Goal: Task Accomplishment & Management: Manage account settings

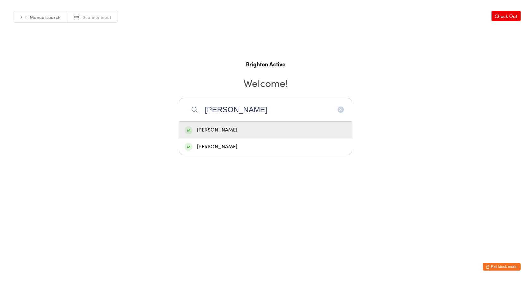
type input "huss"
click at [261, 131] on div "[PERSON_NAME]" at bounding box center [266, 130] width 162 height 9
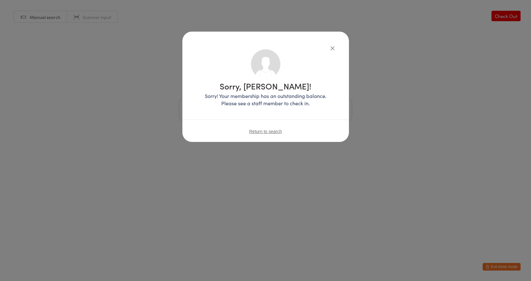
click at [276, 132] on span "Return to search" at bounding box center [265, 131] width 33 height 5
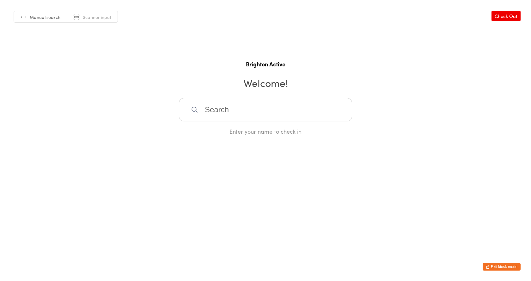
click at [495, 268] on button "Exit kiosk mode" at bounding box center [502, 267] width 38 height 8
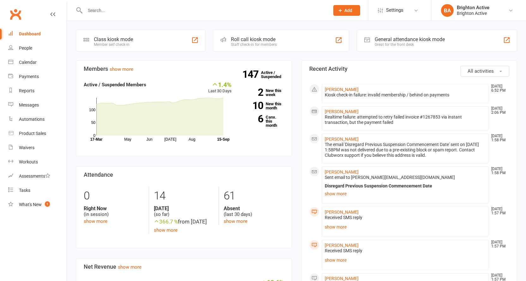
click at [135, 10] on input "text" at bounding box center [204, 10] width 242 height 9
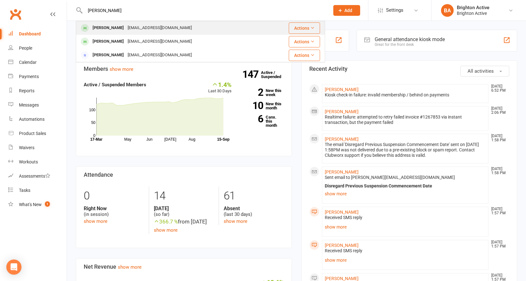
type input "[PERSON_NAME]"
click at [126, 25] on div "[PERSON_NAME]" at bounding box center [108, 27] width 35 height 9
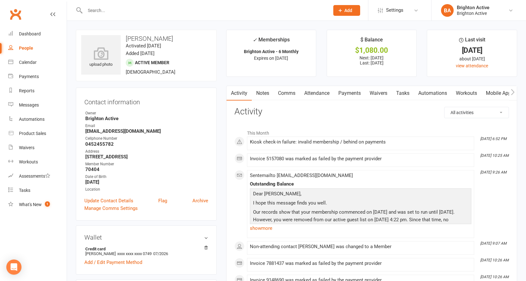
click at [365, 97] on link "Payments" at bounding box center [349, 93] width 31 height 15
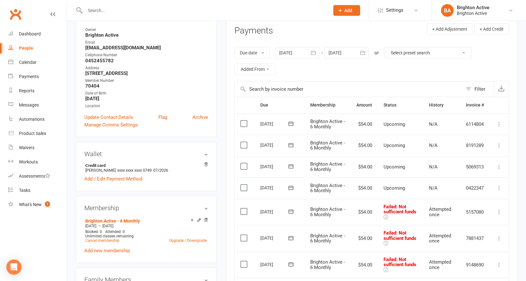
scroll to position [95, 0]
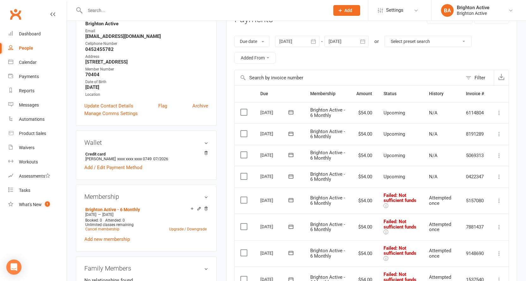
click at [305, 39] on div at bounding box center [297, 41] width 44 height 11
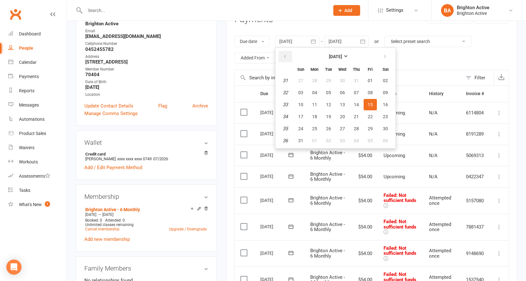
click at [287, 57] on icon "button" at bounding box center [285, 56] width 4 height 5
click at [287, 58] on icon "button" at bounding box center [285, 56] width 4 height 5
click at [313, 92] on button "07" at bounding box center [314, 92] width 13 height 11
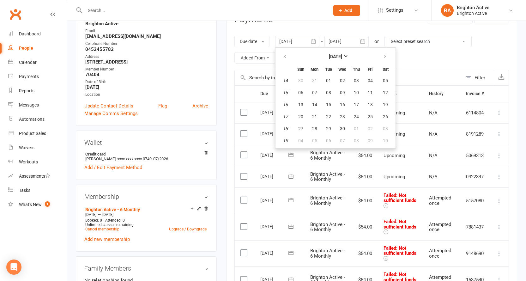
type input "[DATE]"
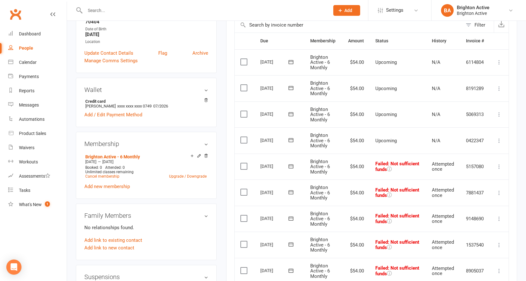
scroll to position [190, 0]
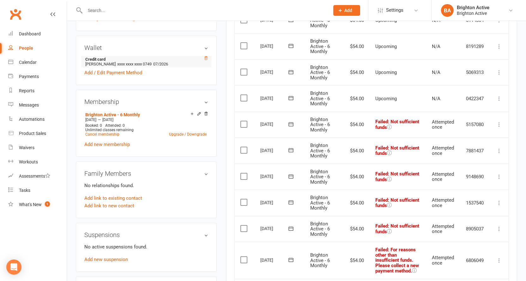
click at [205, 58] on icon at bounding box center [206, 58] width 4 height 4
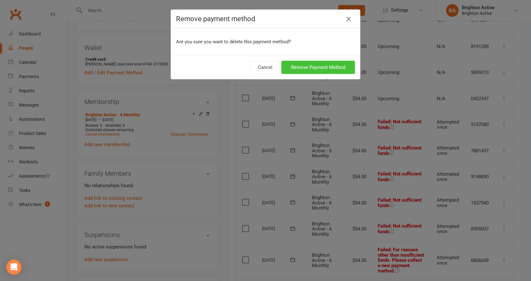
click at [335, 70] on button "Remove Payment Method" at bounding box center [318, 67] width 74 height 13
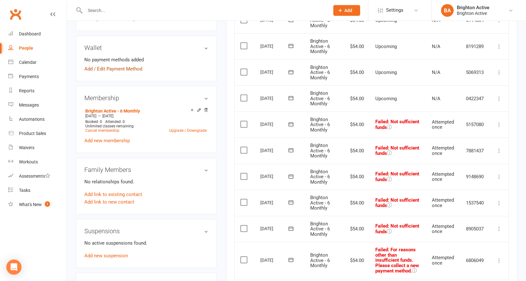
click at [123, 69] on link "Add / Edit Payment Method" at bounding box center [113, 69] width 58 height 8
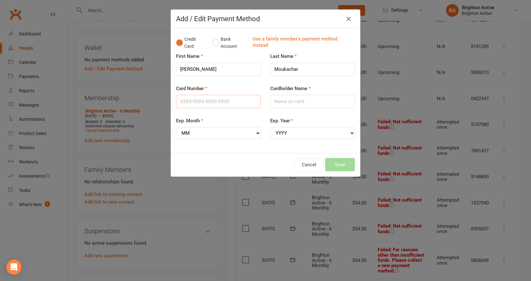
click at [234, 102] on input "Card Number" at bounding box center [218, 101] width 85 height 13
type input "[CREDIT_CARD_NUMBER]"
click at [241, 138] on select "MM 01 02 03 04 05 06 07 08 09 10 11 12" at bounding box center [218, 133] width 85 height 12
select select "07"
click at [176, 127] on select "MM 01 02 03 04 05 06 07 08 09 10 11 12" at bounding box center [218, 133] width 85 height 12
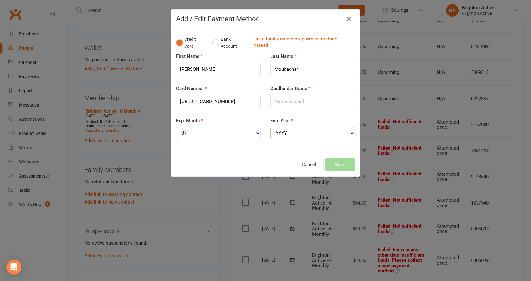
click at [289, 131] on select "YYYY 2025 2026 2027 2028 2029 2030 2031 2032 2033 2034" at bounding box center [312, 133] width 85 height 12
select select "2026"
click at [270, 127] on select "YYYY 2025 2026 2027 2028 2029 2030 2031 2032 2033 2034" at bounding box center [312, 133] width 85 height 12
click at [294, 104] on input "Cardholder Name" at bounding box center [312, 101] width 85 height 13
type input "[PERSON_NAME]"
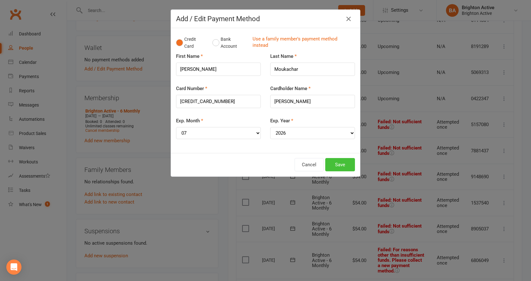
click at [329, 165] on button "Save" at bounding box center [340, 164] width 30 height 13
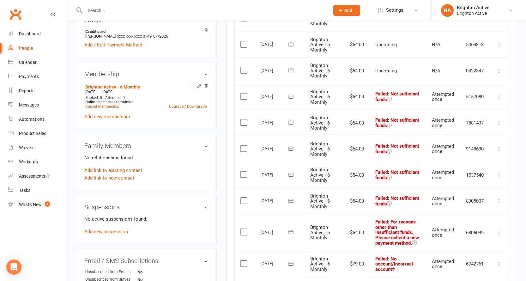
scroll to position [253, 0]
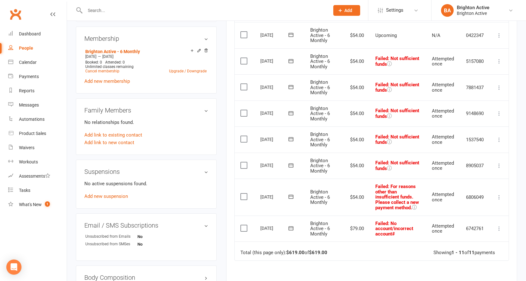
click at [499, 230] on icon at bounding box center [499, 228] width 6 height 6
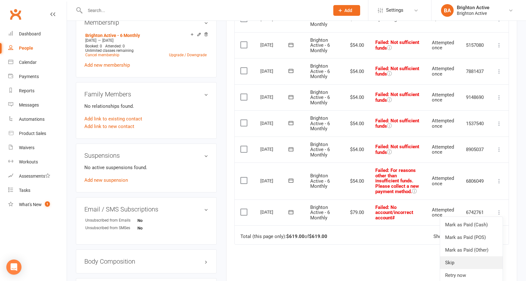
scroll to position [284, 0]
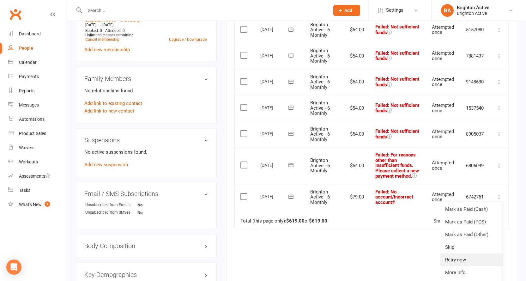
click at [462, 259] on link "Retry now" at bounding box center [471, 259] width 63 height 13
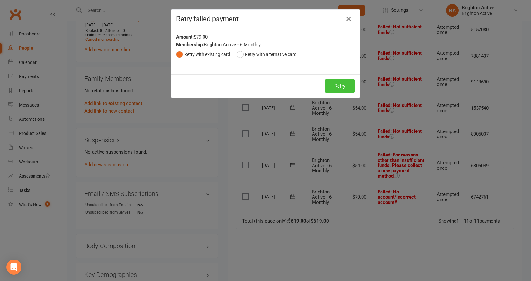
click at [339, 89] on button "Retry" at bounding box center [340, 85] width 30 height 13
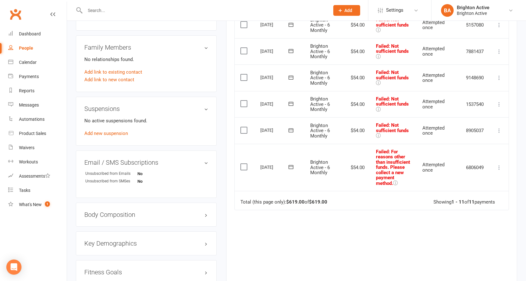
scroll to position [316, 0]
click at [500, 170] on icon at bounding box center [499, 167] width 6 height 6
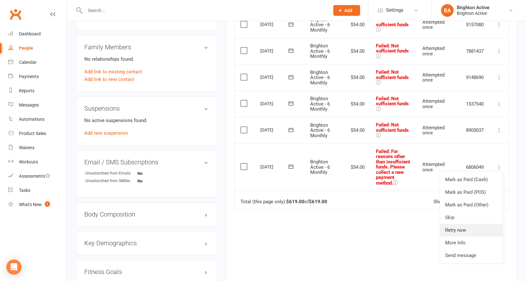
click at [479, 234] on link "Retry now" at bounding box center [471, 230] width 63 height 13
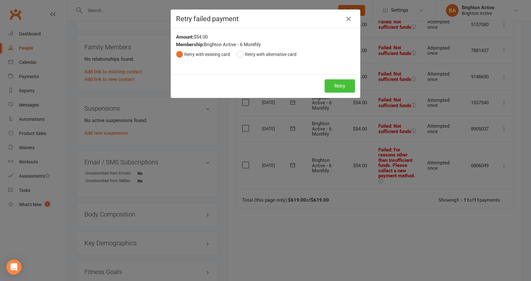
click at [339, 86] on button "Retry" at bounding box center [340, 85] width 30 height 13
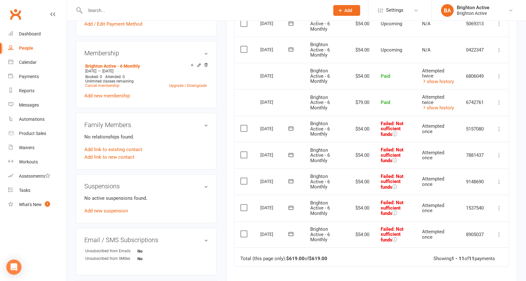
scroll to position [253, 0]
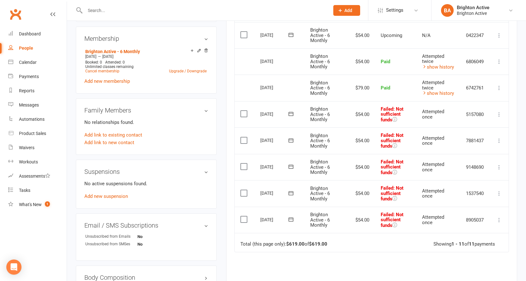
click at [499, 218] on icon at bounding box center [499, 220] width 6 height 6
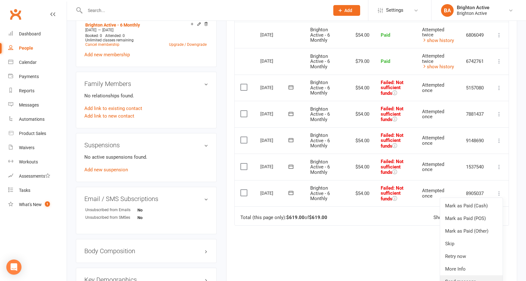
scroll to position [316, 0]
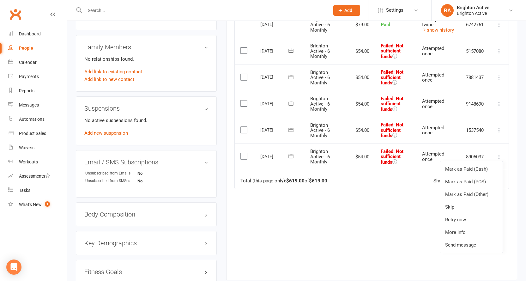
click at [392, 228] on div "Due Contact Membership Amount Status History Invoice # Select this [DATE] [PERS…" at bounding box center [372, 67] width 275 height 406
click at [499, 155] on icon at bounding box center [499, 157] width 6 height 6
click at [484, 219] on link "Retry now" at bounding box center [471, 219] width 63 height 13
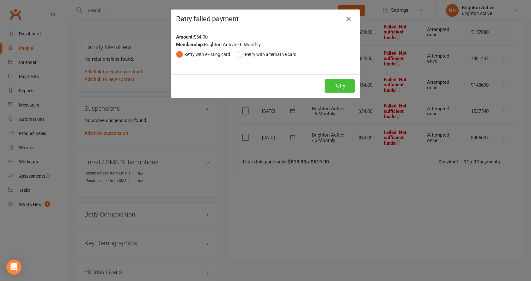
click at [339, 85] on button "Retry" at bounding box center [340, 85] width 30 height 13
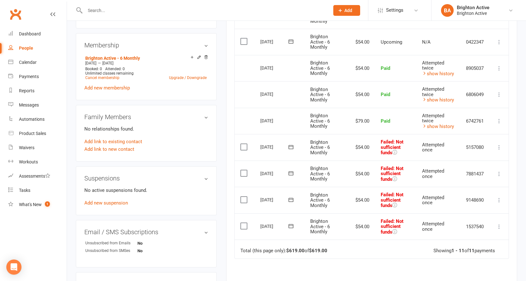
scroll to position [253, 0]
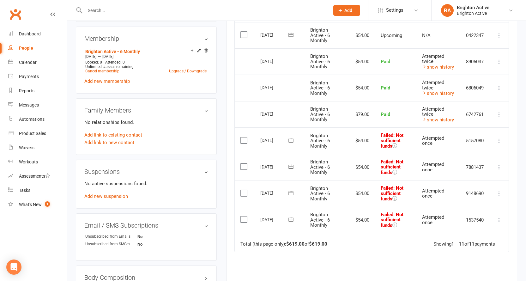
click at [501, 219] on icon at bounding box center [499, 220] width 6 height 6
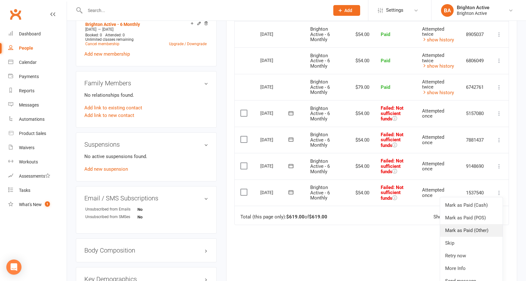
scroll to position [316, 0]
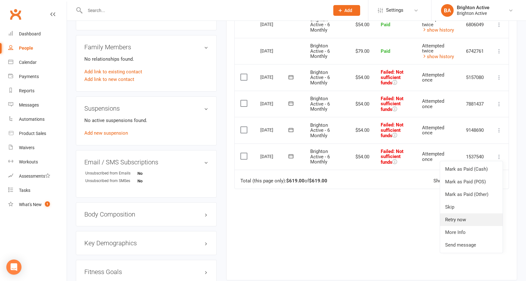
click at [465, 220] on link "Retry now" at bounding box center [471, 219] width 63 height 13
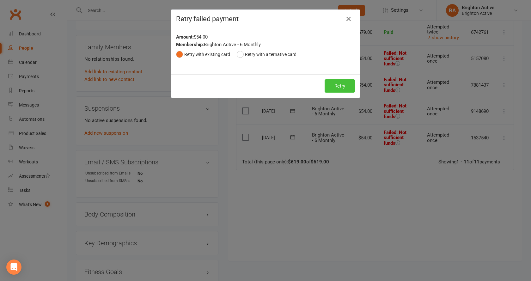
click at [339, 85] on button "Retry" at bounding box center [340, 85] width 30 height 13
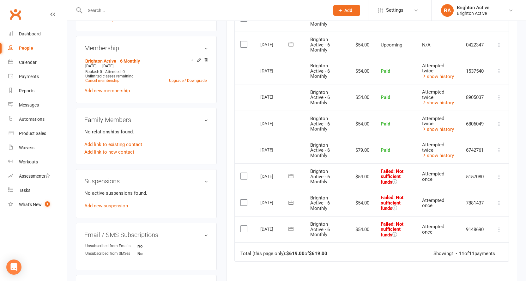
scroll to position [253, 0]
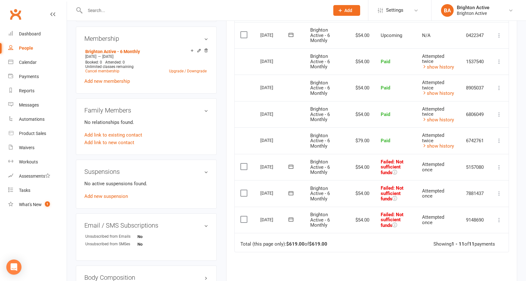
click at [501, 220] on icon at bounding box center [499, 220] width 6 height 6
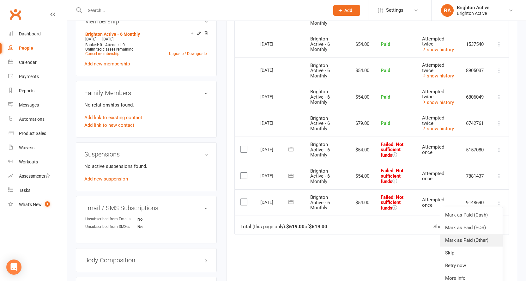
scroll to position [284, 0]
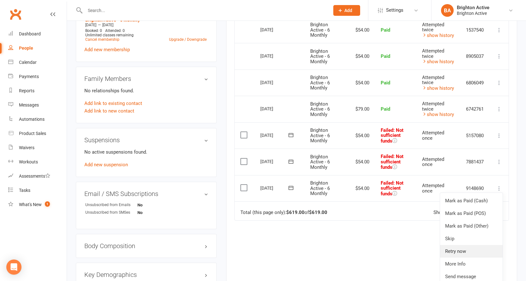
click at [472, 250] on link "Retry now" at bounding box center [471, 251] width 63 height 13
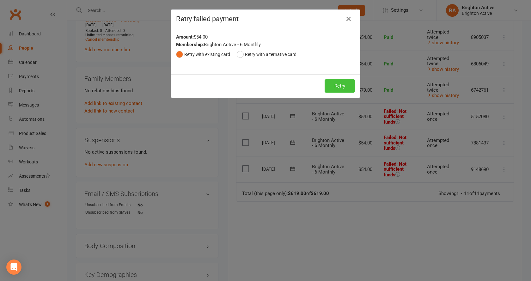
click at [339, 90] on button "Retry" at bounding box center [340, 85] width 30 height 13
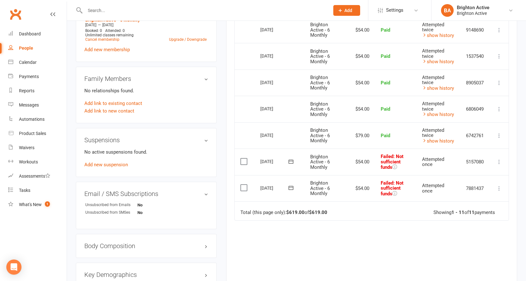
click at [497, 186] on icon at bounding box center [499, 188] width 6 height 6
click at [480, 253] on link "Retry now" at bounding box center [471, 251] width 63 height 13
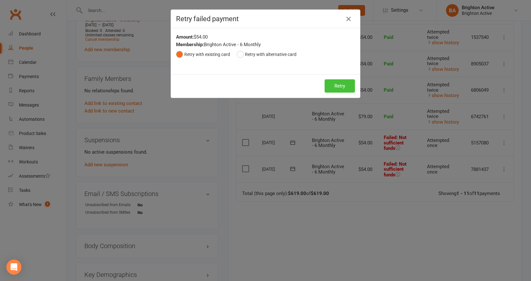
click at [341, 89] on button "Retry" at bounding box center [340, 85] width 30 height 13
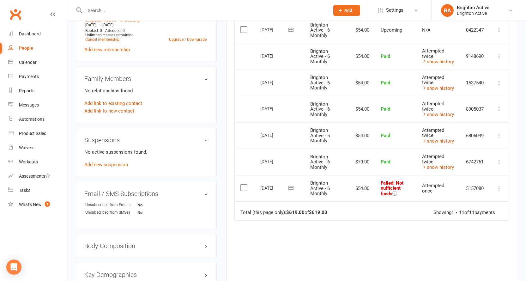
click at [498, 184] on td "Mark as Paid (Cash) Mark as Paid (POS) Mark as Paid (Other) Skip Retry now More…" at bounding box center [499, 188] width 19 height 27
click at [498, 192] on button at bounding box center [500, 189] width 8 height 8
click at [484, 249] on link "Retry now" at bounding box center [471, 251] width 63 height 13
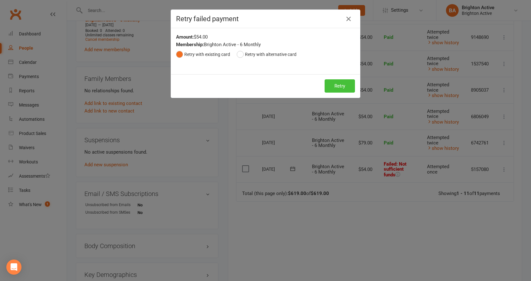
click at [333, 86] on button "Retry" at bounding box center [340, 85] width 30 height 13
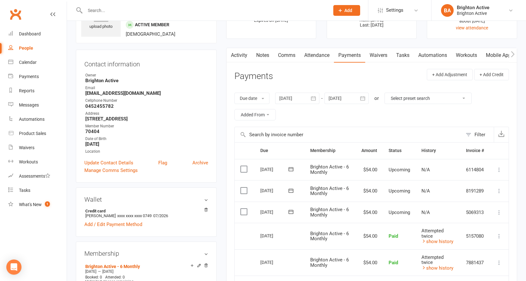
scroll to position [0, 0]
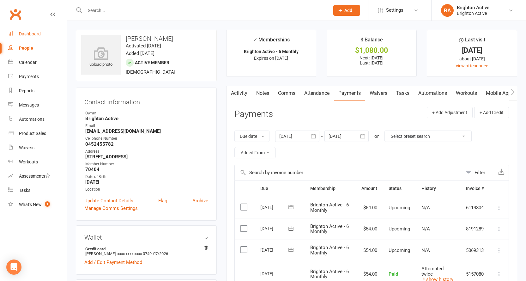
click at [33, 34] on div "Dashboard" at bounding box center [30, 33] width 22 height 5
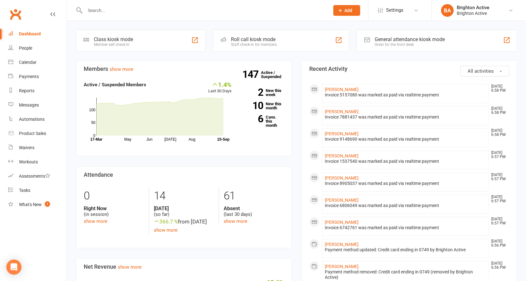
click at [395, 46] on div "Great for the front desk" at bounding box center [410, 44] width 70 height 4
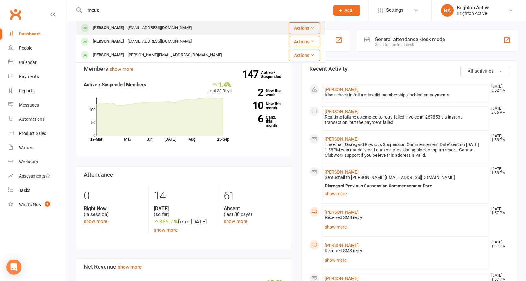
type input "mous"
click at [121, 28] on div "[PERSON_NAME]" at bounding box center [108, 27] width 35 height 9
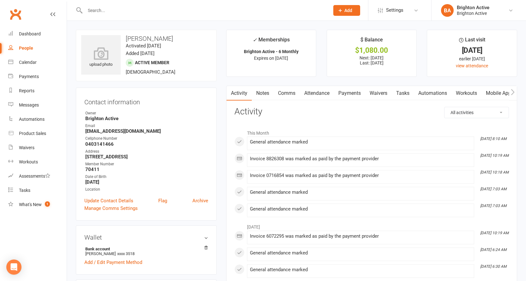
click at [351, 93] on link "Payments" at bounding box center [349, 93] width 31 height 15
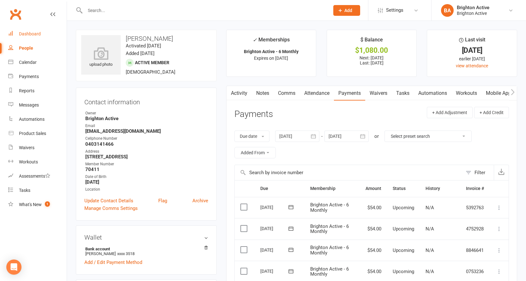
click at [28, 34] on div "Dashboard" at bounding box center [30, 33] width 22 height 5
